Goal: Information Seeking & Learning: Understand process/instructions

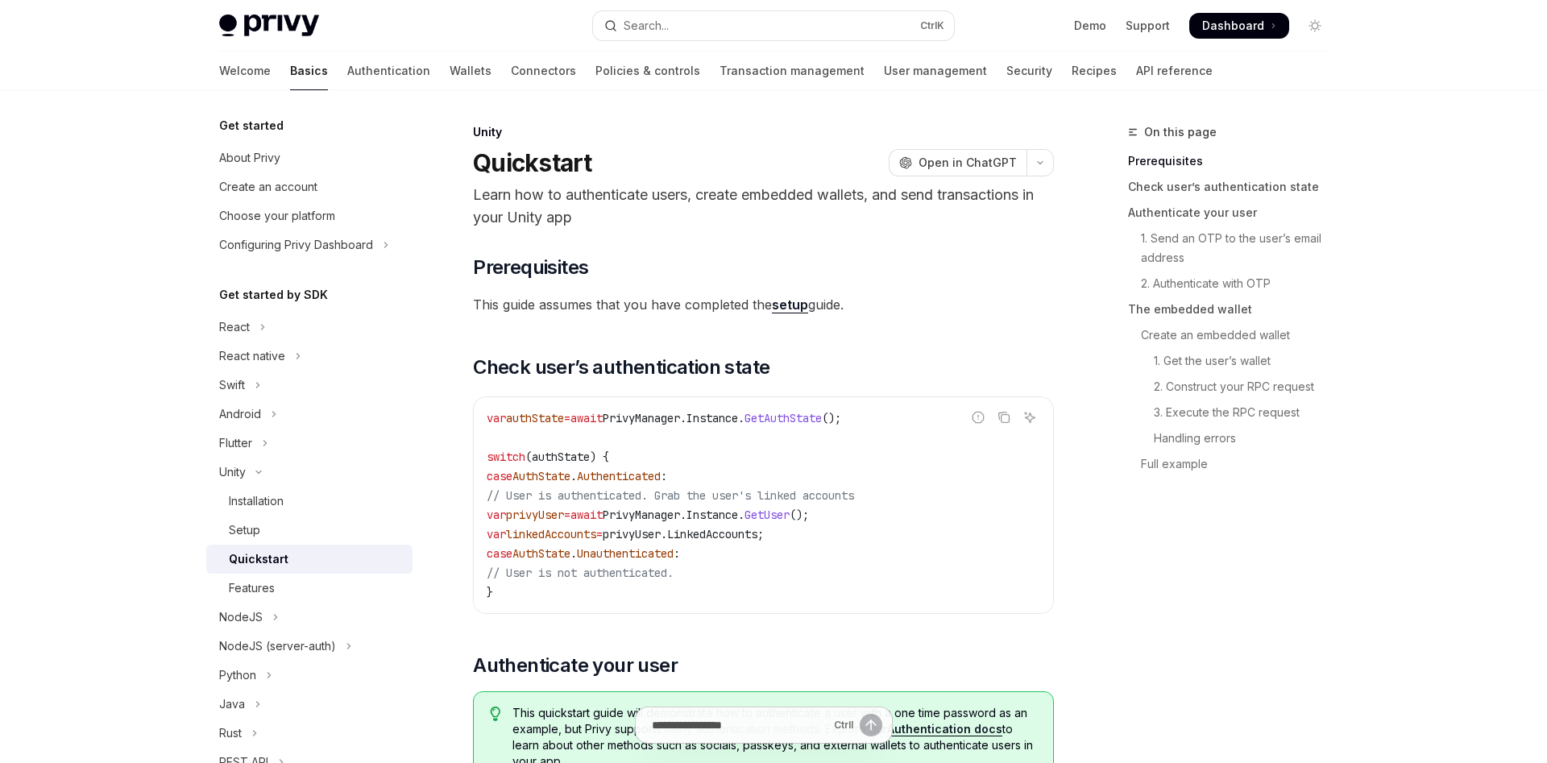
click at [785, 301] on link "setup" at bounding box center [790, 304] width 36 height 17
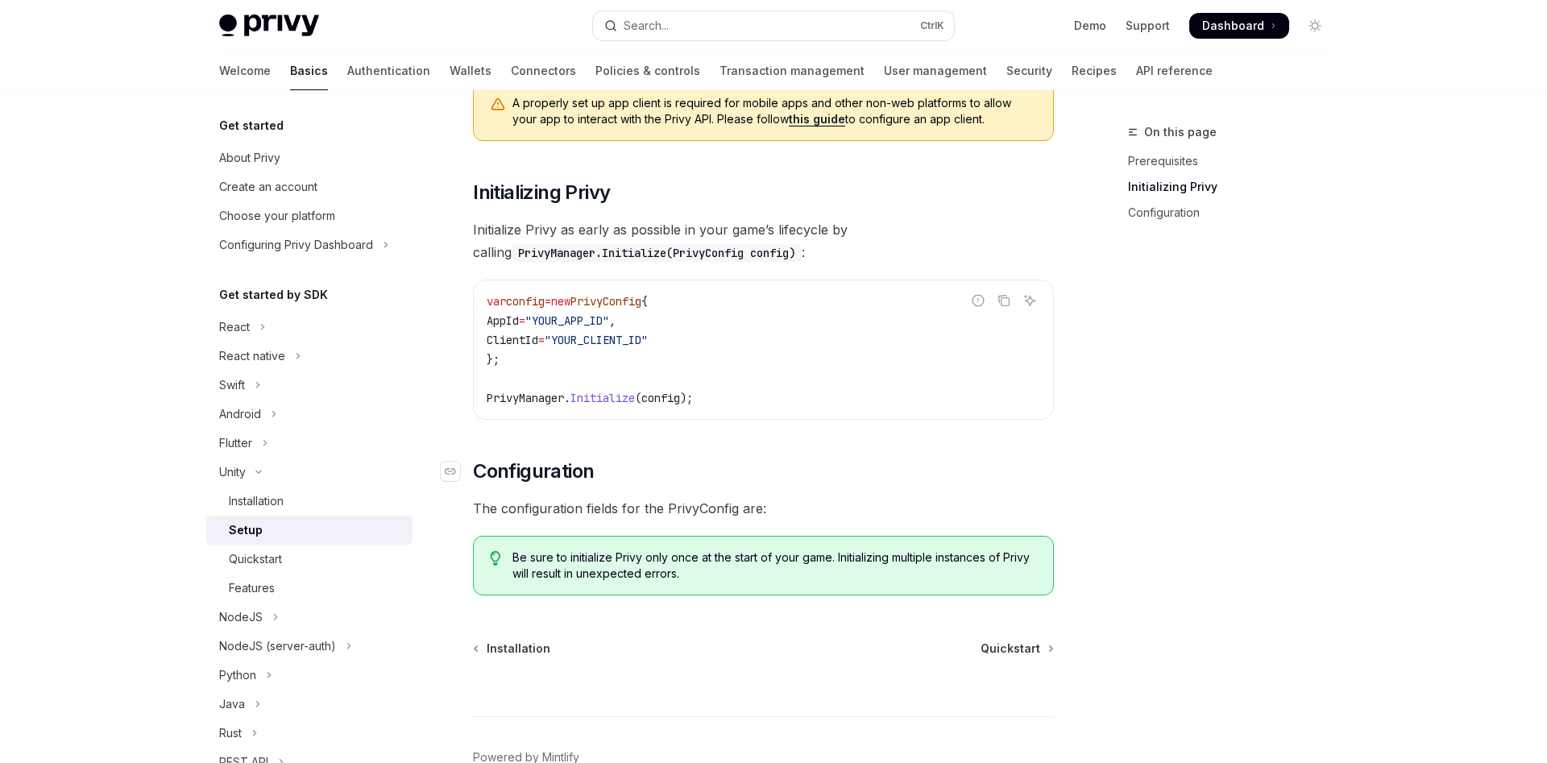
scroll to position [314, 0]
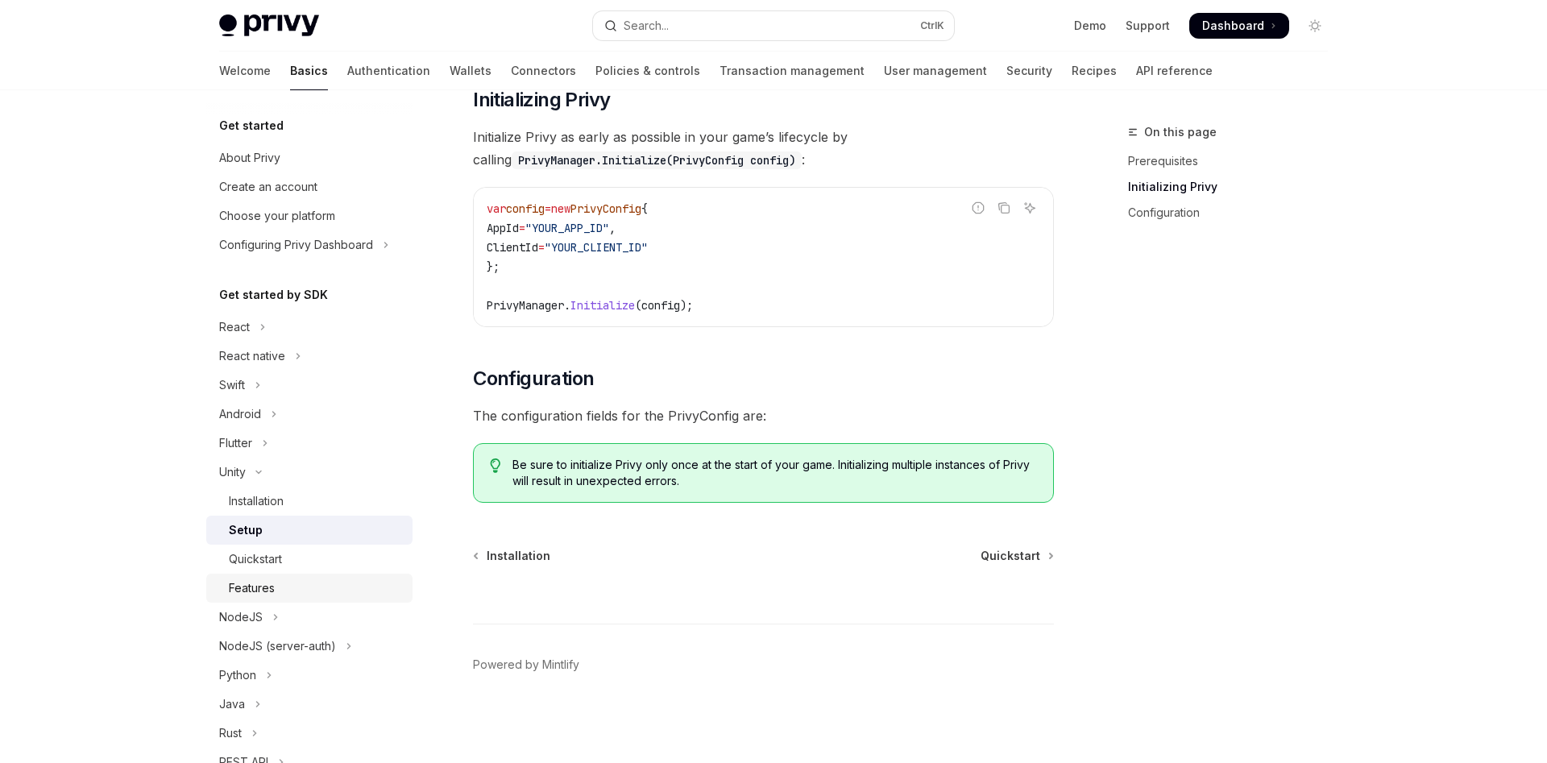
click at [281, 591] on div "Features" at bounding box center [316, 587] width 174 height 19
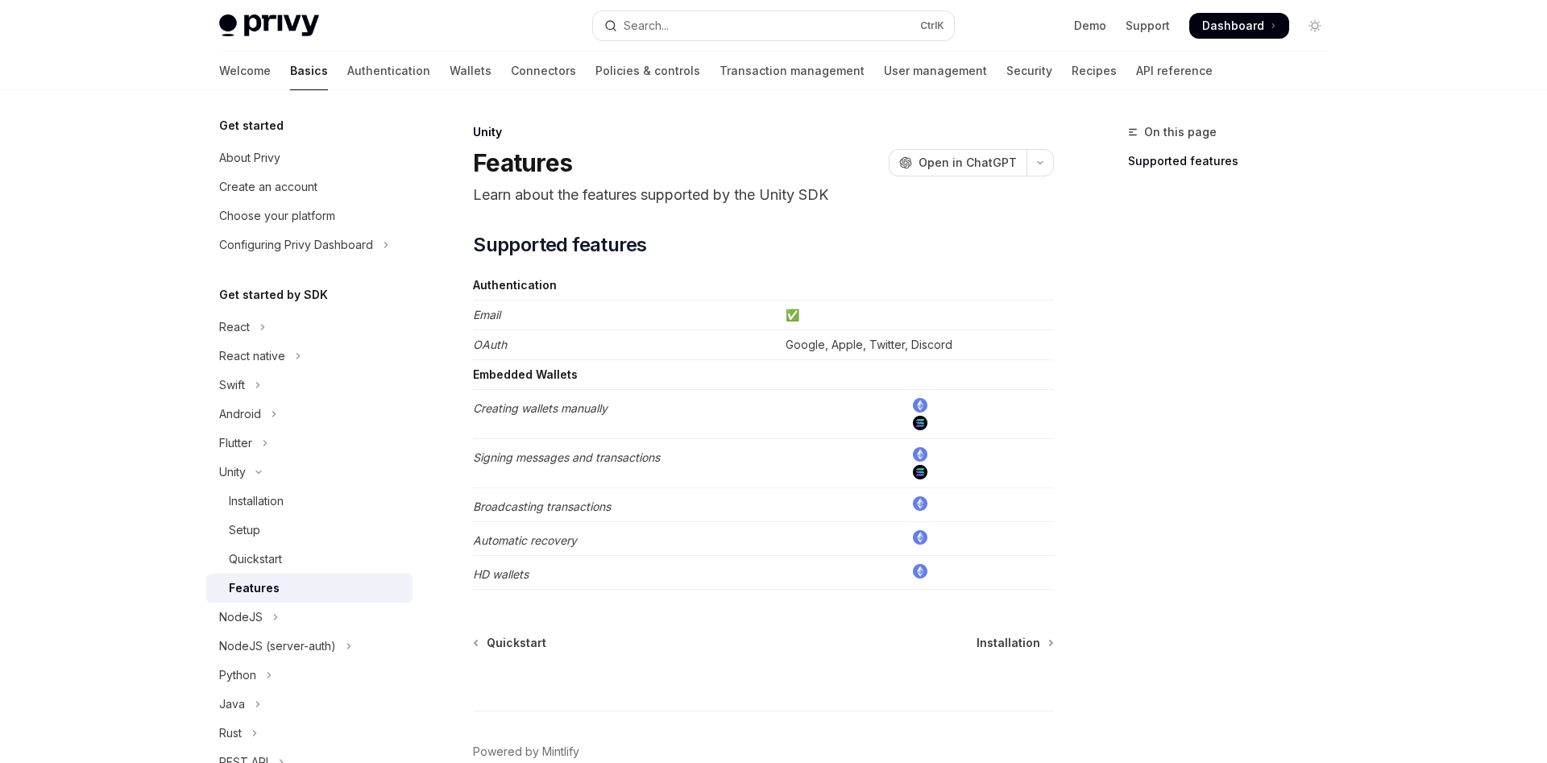
scroll to position [80, 0]
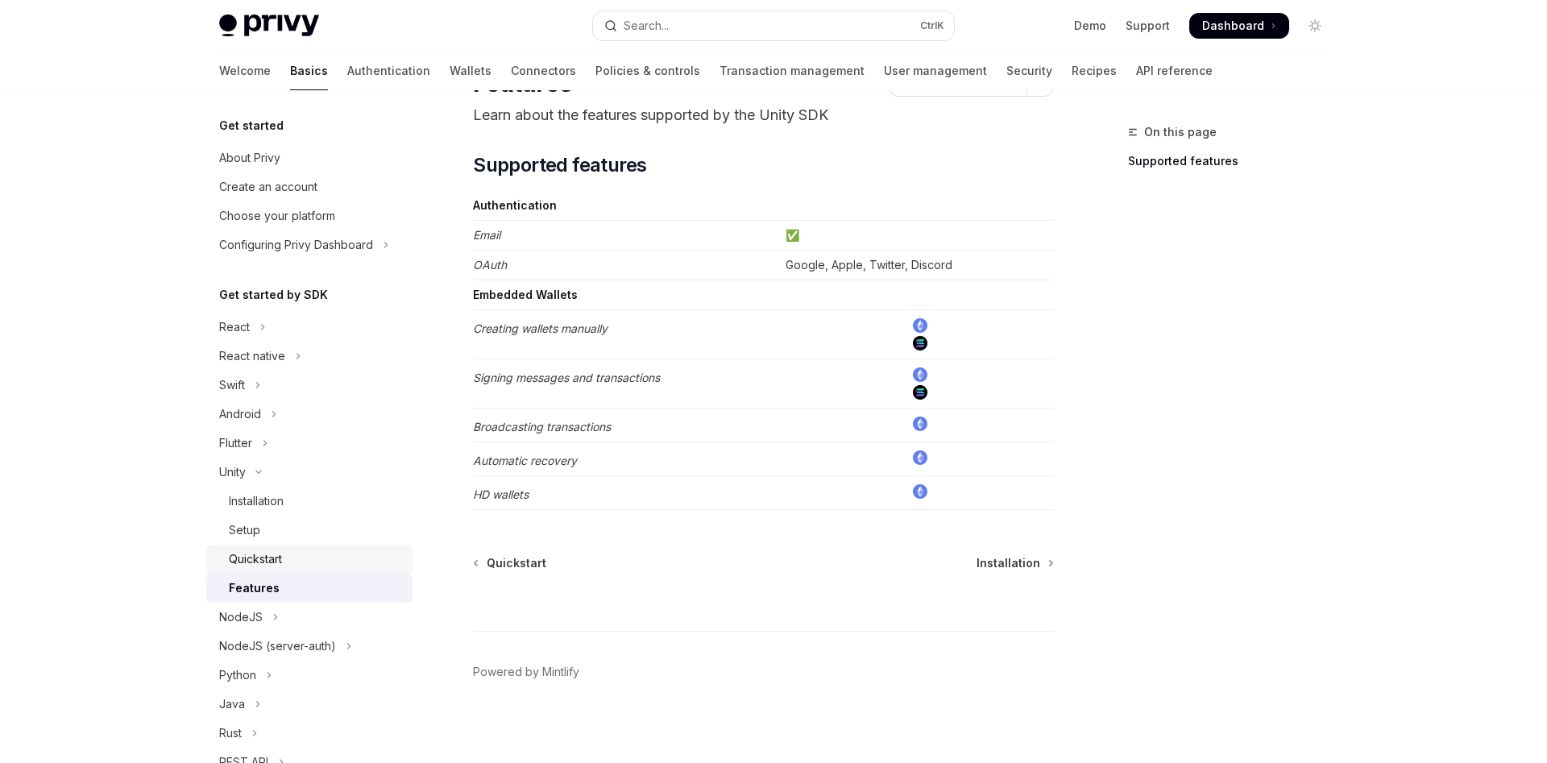
click at [285, 553] on div "Quickstart" at bounding box center [316, 558] width 174 height 19
type textarea "*"
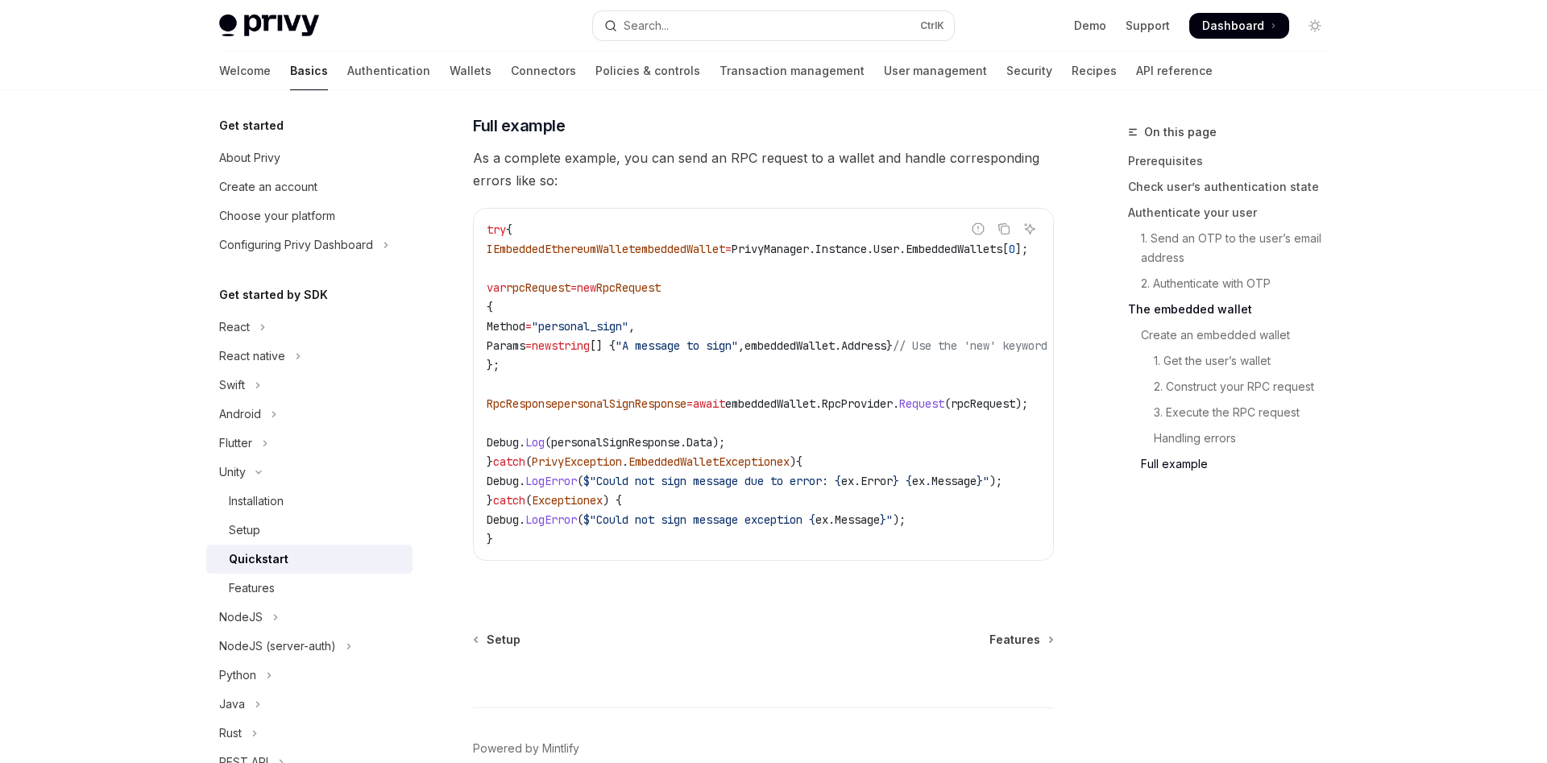
scroll to position [4708, 0]
